Goal: Download file/media

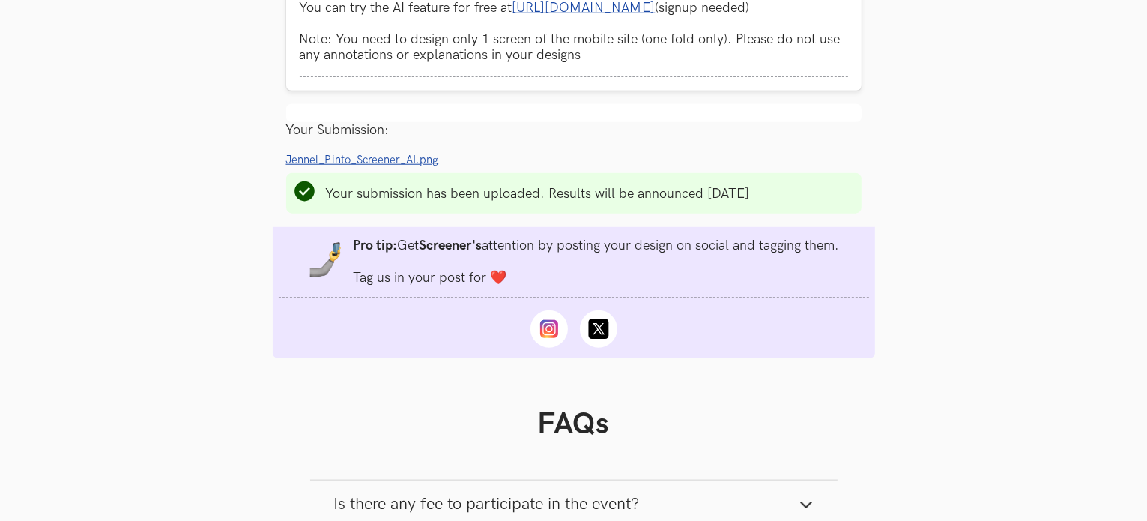
scroll to position [1648, 0]
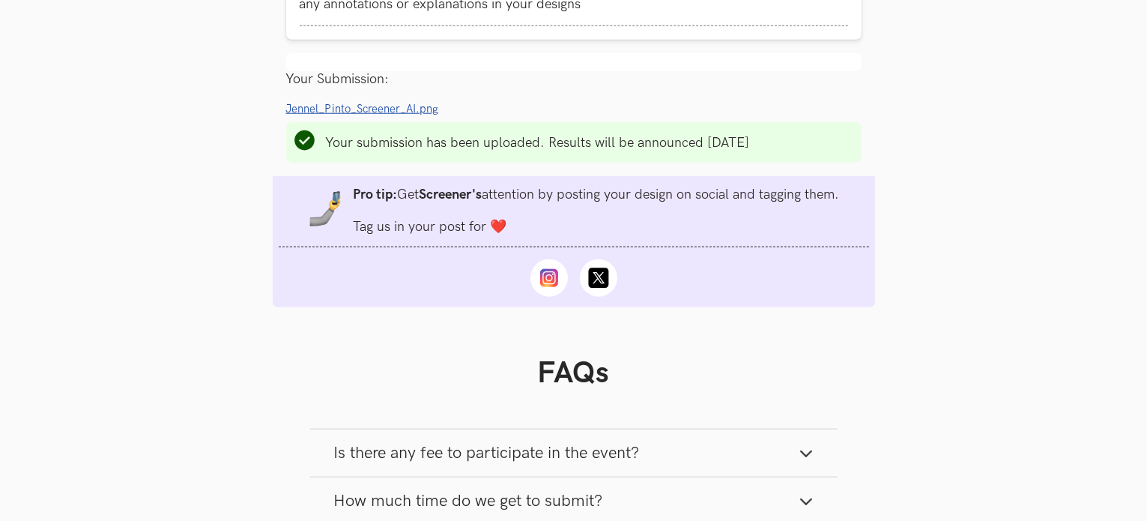
click at [405, 115] on span "Jennel_Pinto_Screener_AI.png" at bounding box center [362, 109] width 153 height 13
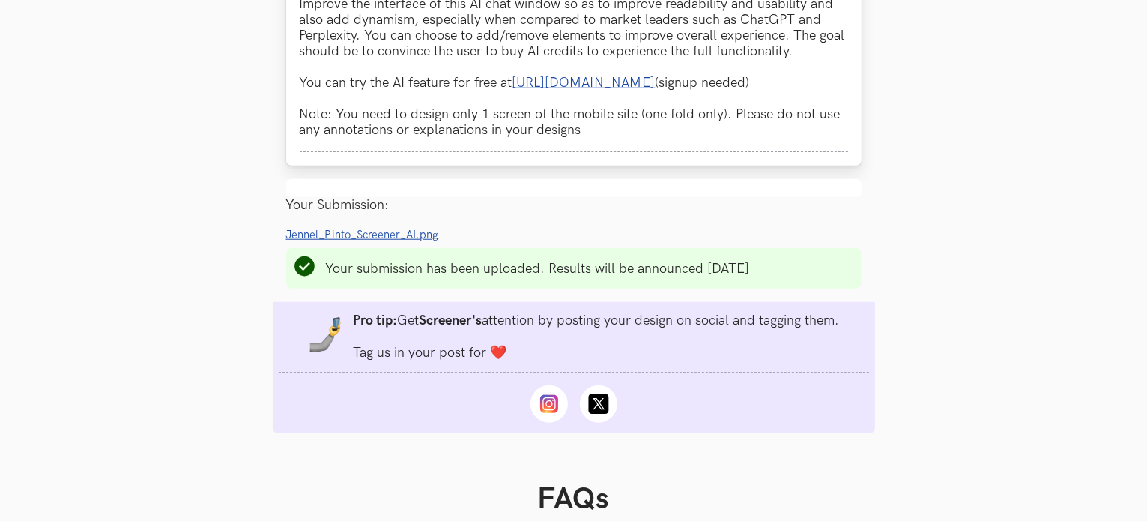
scroll to position [1574, 0]
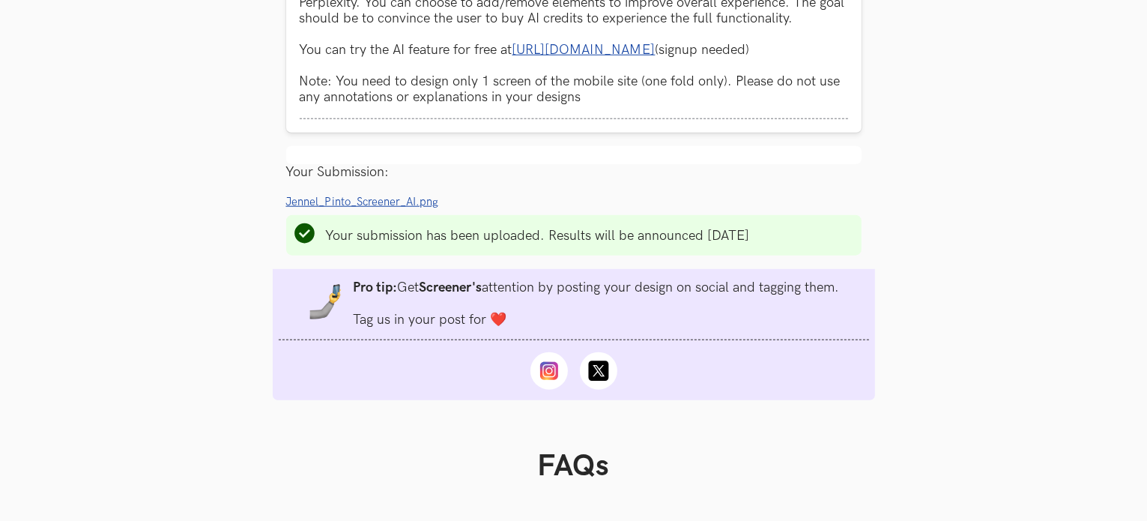
scroll to position [1574, 0]
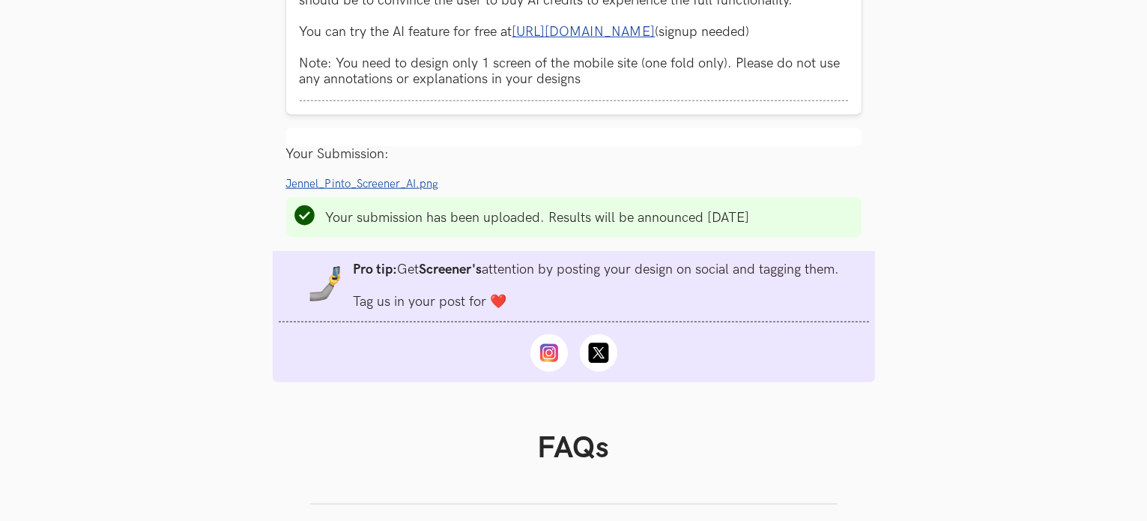
click at [420, 190] on span "Jennel_Pinto_Screener_AI.png" at bounding box center [362, 184] width 153 height 13
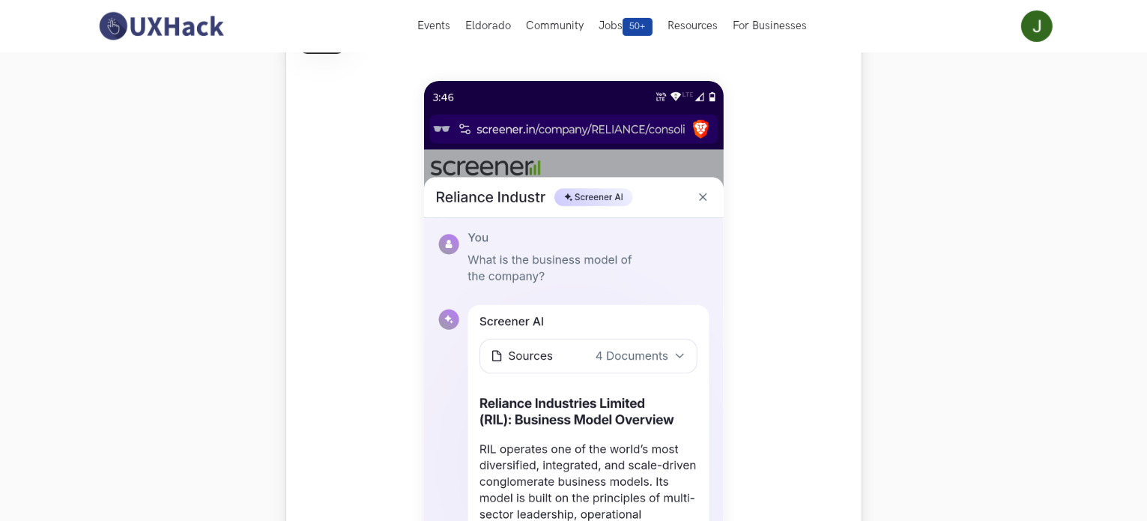
scroll to position [749, 0]
